Goal: Check status: Check status

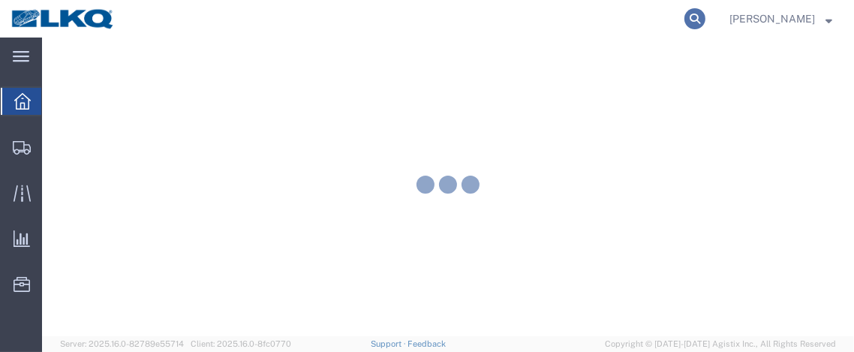
click at [700, 19] on icon at bounding box center [694, 18] width 21 height 21
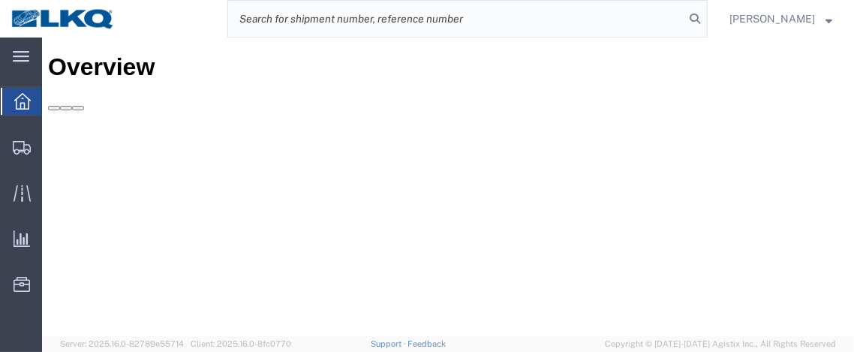
click at [395, 23] on input "search" at bounding box center [456, 19] width 456 height 36
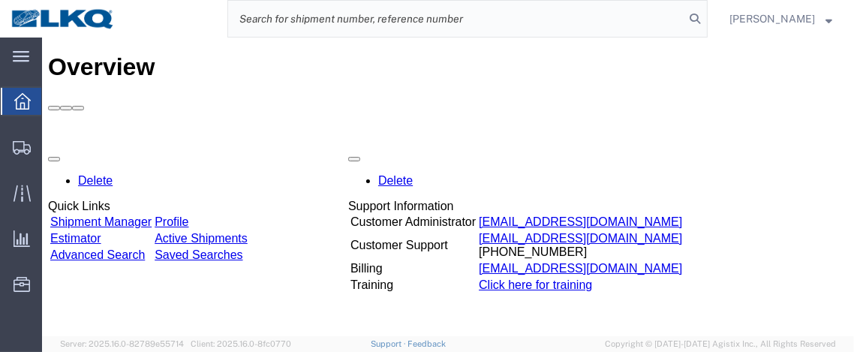
paste input "56459846"
type input "56459846"
click at [702, 19] on icon at bounding box center [694, 18] width 21 height 21
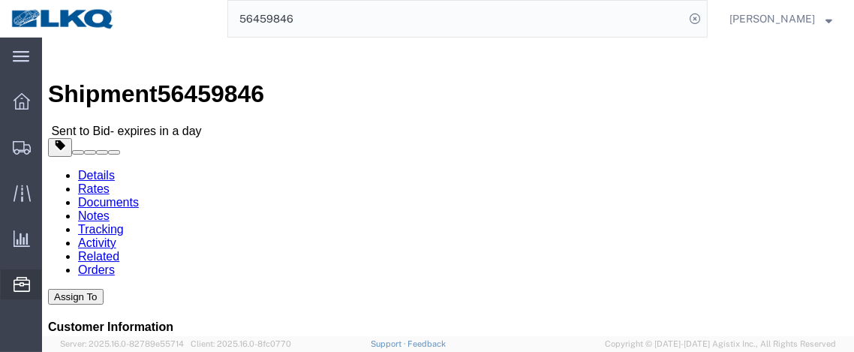
click at [0, 0] on span "Location Appointment" at bounding box center [0, 0] width 0 height 0
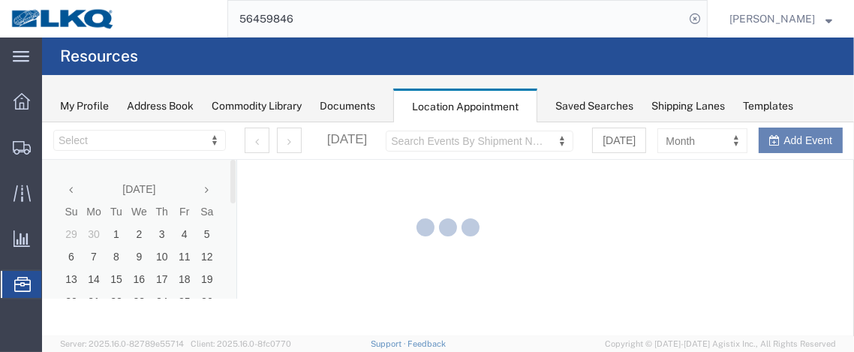
select select "28716"
